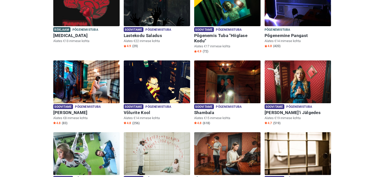
scroll to position [111, 0]
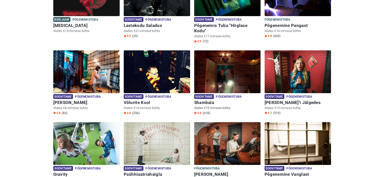
click at [218, 56] on img at bounding box center [227, 71] width 66 height 43
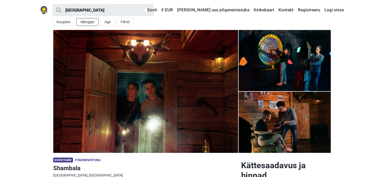
click at [95, 24] on button "Mängijat" at bounding box center [87, 22] width 22 height 8
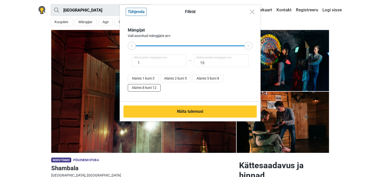
click at [141, 85] on button "Alates 8 kuni 12" at bounding box center [144, 88] width 33 height 8
type input "8"
type input "16"
drag, startPoint x: 216, startPoint y: 45, endPoint x: 263, endPoint y: 44, distance: 47.2
click at [263, 44] on div "Filtrid Tühjenda Mängijat Vali soovitud mängijate arv: 8 Minimaalne mängijate a…" at bounding box center [192, 88] width 384 height 177
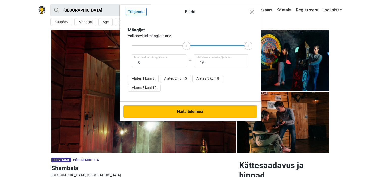
click at [202, 116] on button "Näita tulemusi" at bounding box center [189, 112] width 133 height 12
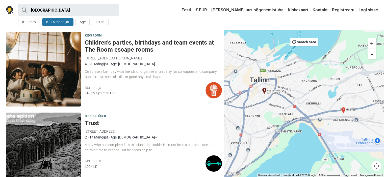
scroll to position [8, 0]
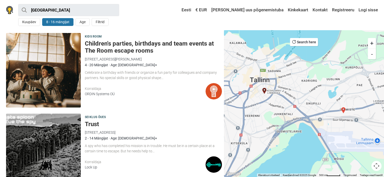
click at [64, 53] on img at bounding box center [43, 70] width 75 height 75
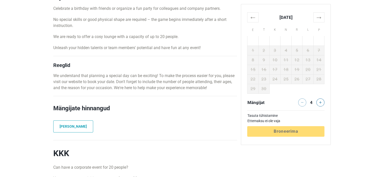
scroll to position [212, 0]
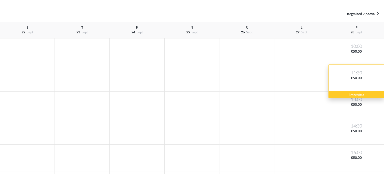
click at [355, 77] on div "11:30 €50.00" at bounding box center [356, 78] width 55 height 26
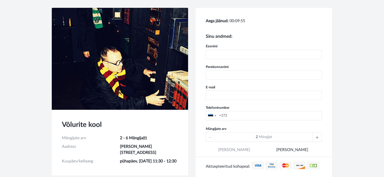
scroll to position [20, 0]
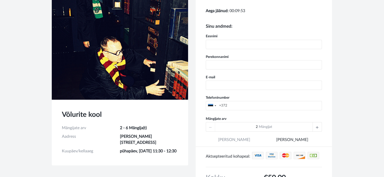
click at [315, 127] on div at bounding box center [316, 127] width 9 height 9
click at [315, 127] on div "6 Mängijat" at bounding box center [264, 127] width 116 height 10
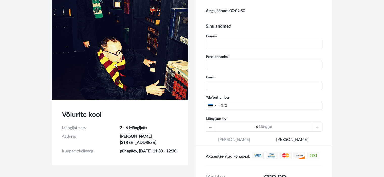
click at [315, 127] on div "6 Mängijat" at bounding box center [264, 127] width 116 height 10
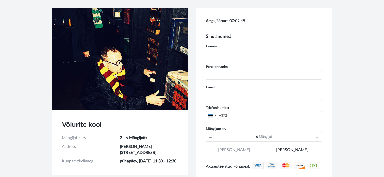
scroll to position [0, 0]
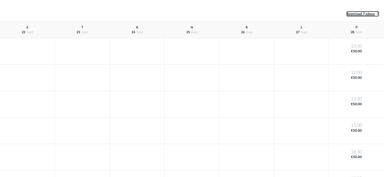
click at [368, 15] on span "Järgmised 7 päeva" at bounding box center [360, 14] width 28 height 4
click at [351, 13] on span "Järgmised 7 päeva" at bounding box center [360, 14] width 28 height 4
click at [357, 13] on span "Järgmised 7 päeva" at bounding box center [360, 14] width 28 height 4
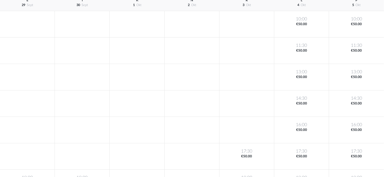
scroll to position [27, 0]
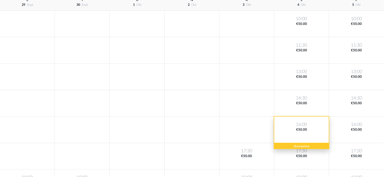
click at [298, 126] on div "16:00 €50.00" at bounding box center [301, 130] width 55 height 26
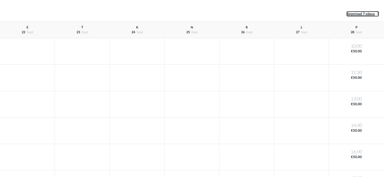
click at [352, 14] on span "Järgmised 7 päeva" at bounding box center [360, 14] width 28 height 4
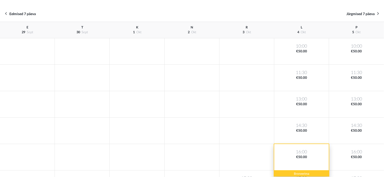
click at [291, 153] on div "16:00 €50.00" at bounding box center [301, 157] width 55 height 26
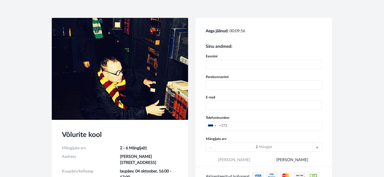
click at [319, 145] on div at bounding box center [316, 147] width 9 height 9
click at [319, 145] on div "6 Mängijat" at bounding box center [264, 148] width 116 height 10
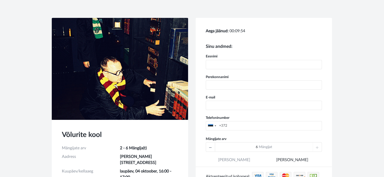
click at [319, 145] on div "6 Mängijat" at bounding box center [264, 148] width 116 height 10
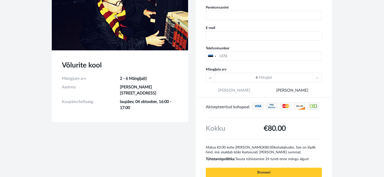
scroll to position [71, 0]
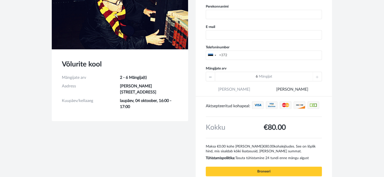
click at [210, 75] on icon at bounding box center [210, 76] width 3 height 9
click at [210, 75] on div "3 Mängijat" at bounding box center [264, 77] width 116 height 10
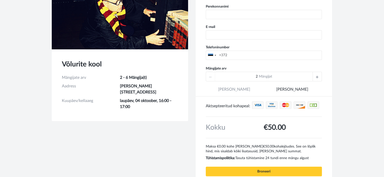
click at [210, 75] on div "2 Mängijat" at bounding box center [264, 77] width 116 height 10
click at [315, 77] on div at bounding box center [316, 76] width 9 height 9
